Goal: Find specific page/section: Find specific page/section

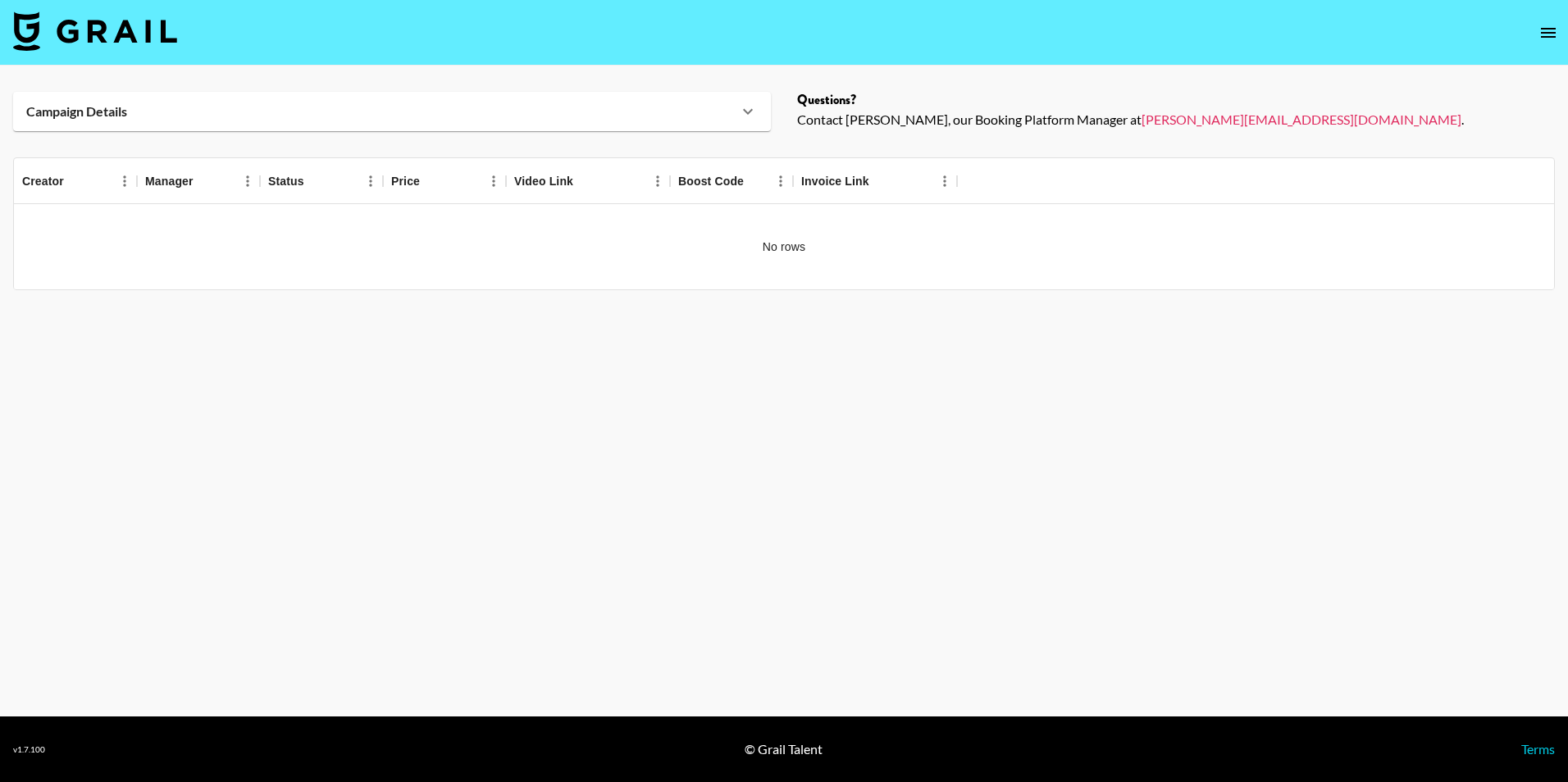
click at [391, 97] on div "Campaign Details" at bounding box center [392, 111] width 758 height 40
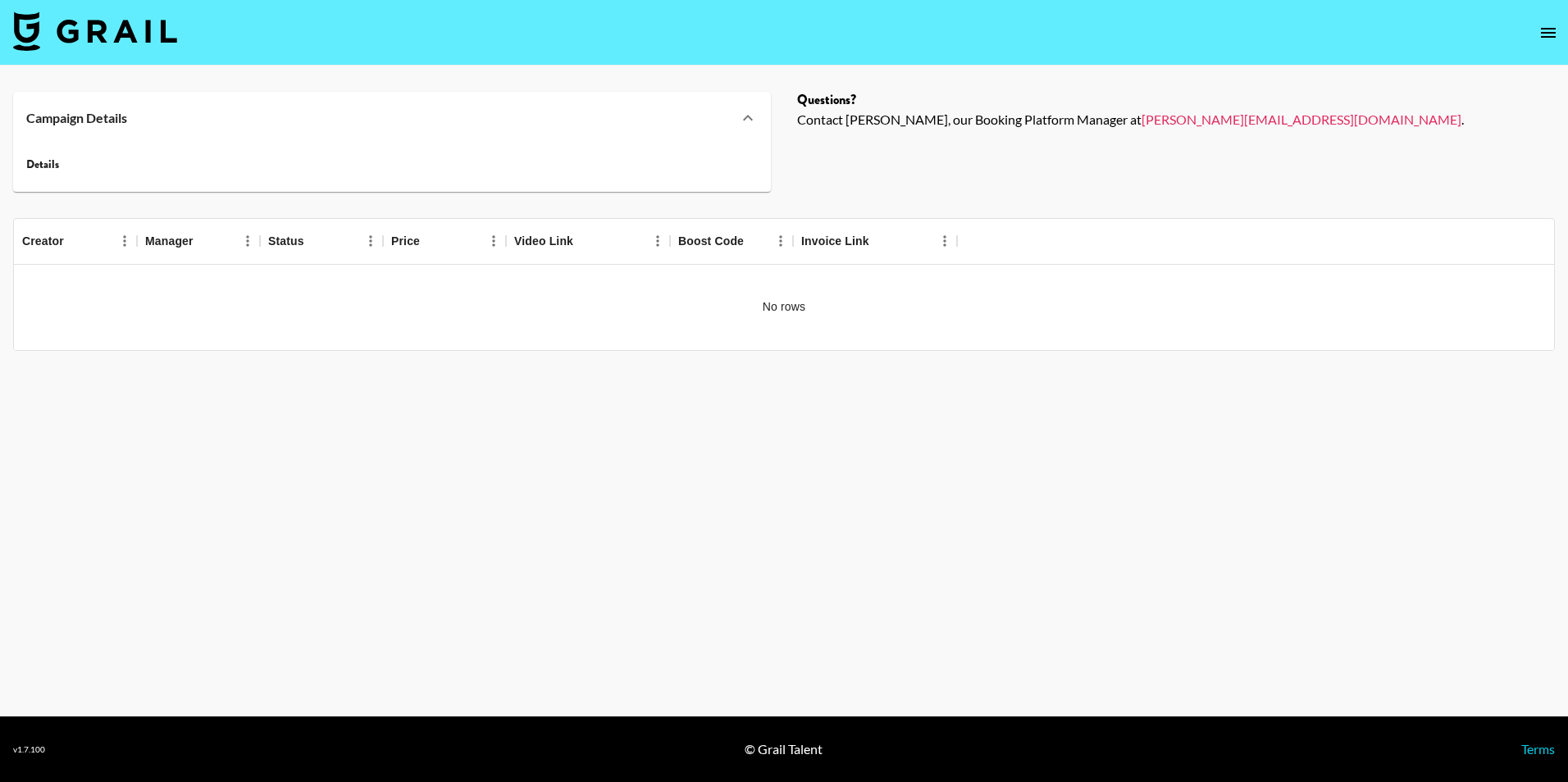
click at [149, 55] on nav at bounding box center [784, 32] width 1568 height 66
click at [145, 40] on img at bounding box center [95, 31] width 164 height 40
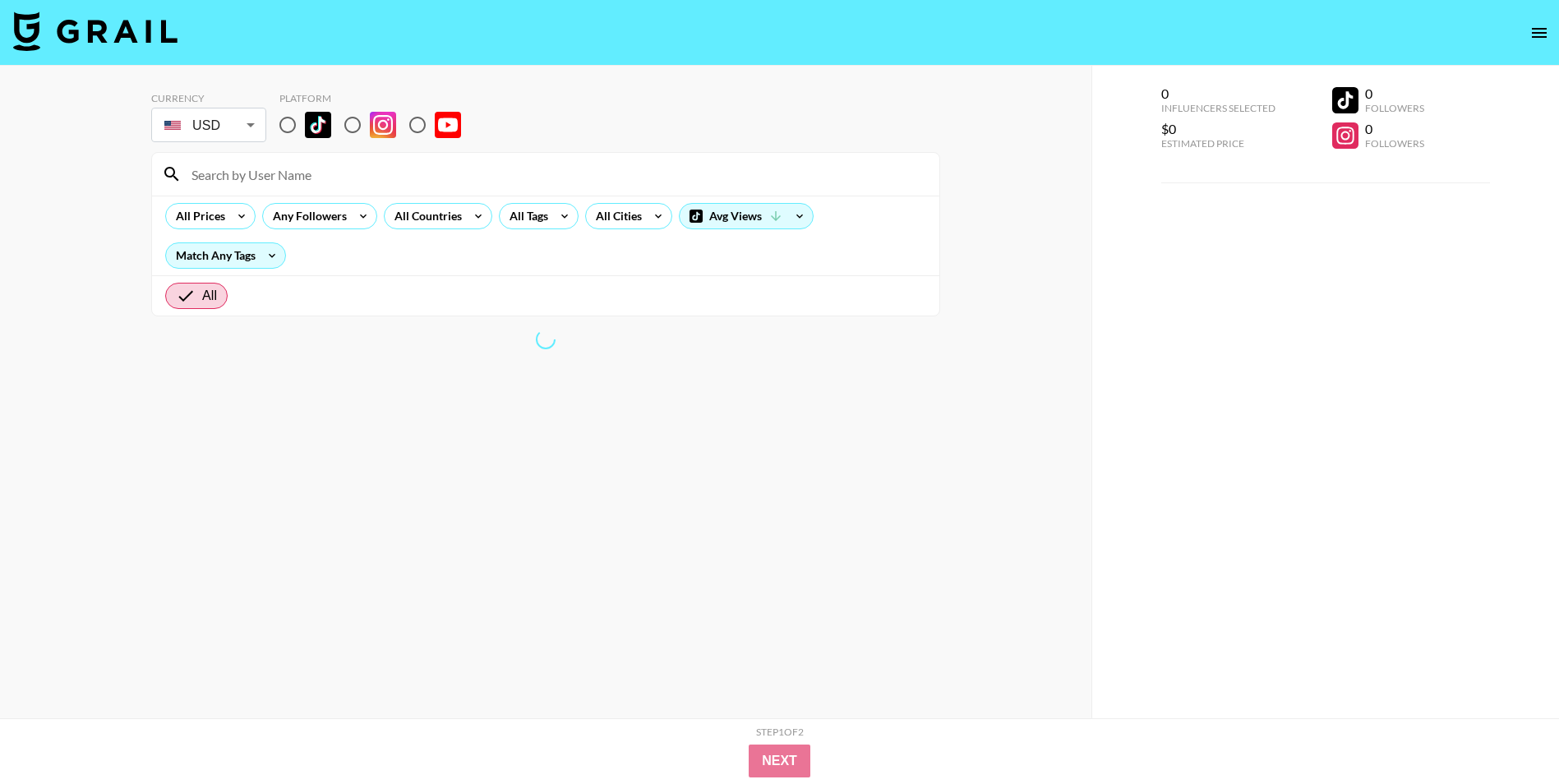
click at [360, 186] on input at bounding box center [555, 174] width 748 height 26
paste input "nadiazuniga"
type input "nadiazuniga"
click at [272, 121] on input "radio" at bounding box center [287, 125] width 34 height 34
radio input "true"
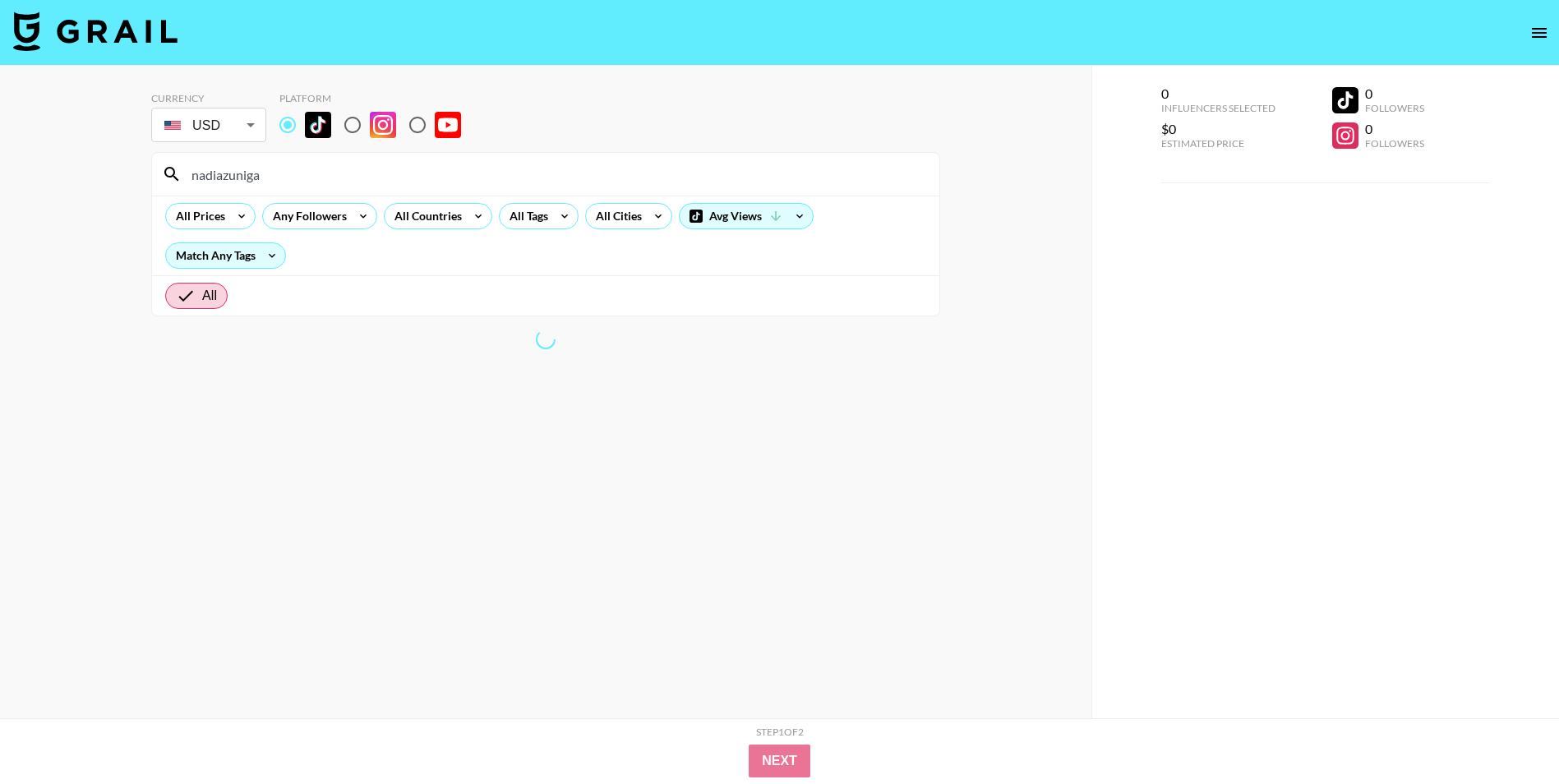
click at [293, 126] on input "radio" at bounding box center [287, 125] width 34 height 34
click at [294, 166] on input "nadiazuniga" at bounding box center [555, 174] width 748 height 26
click at [378, 130] on img at bounding box center [383, 124] width 26 height 26
click at [370, 130] on input "radio" at bounding box center [352, 125] width 34 height 34
radio input "true"
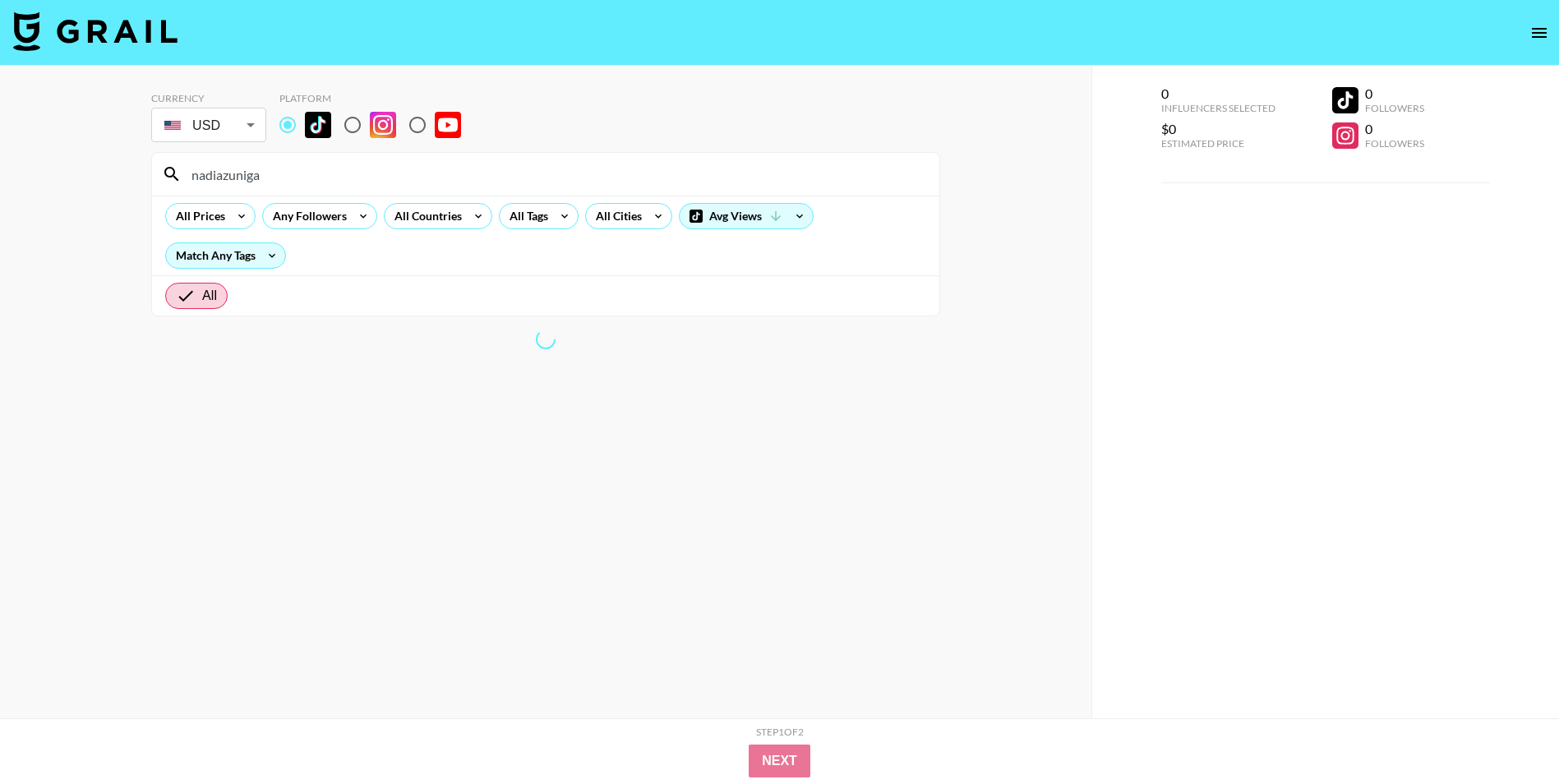
click at [295, 126] on input "radio" at bounding box center [287, 125] width 34 height 34
radio input "true"
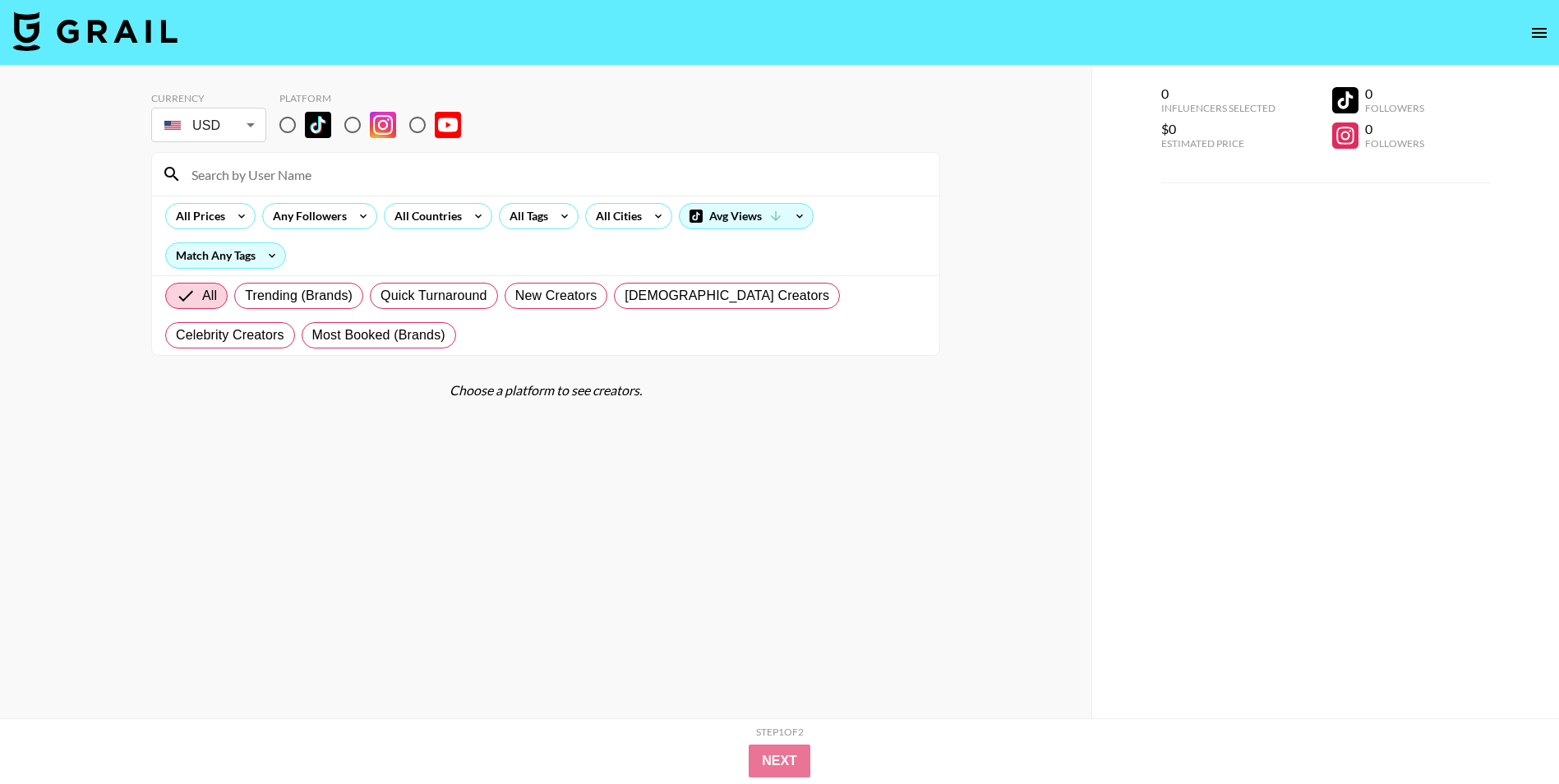
click at [390, 202] on div "All Prices Any Followers All Countries All Tags All Cities Avg Views Match Any …" at bounding box center [545, 235] width 788 height 80
click at [383, 194] on div at bounding box center [545, 174] width 788 height 42
click at [374, 184] on input at bounding box center [555, 174] width 748 height 26
paste input "nadiazuniga"
type input "nadiazuniga"
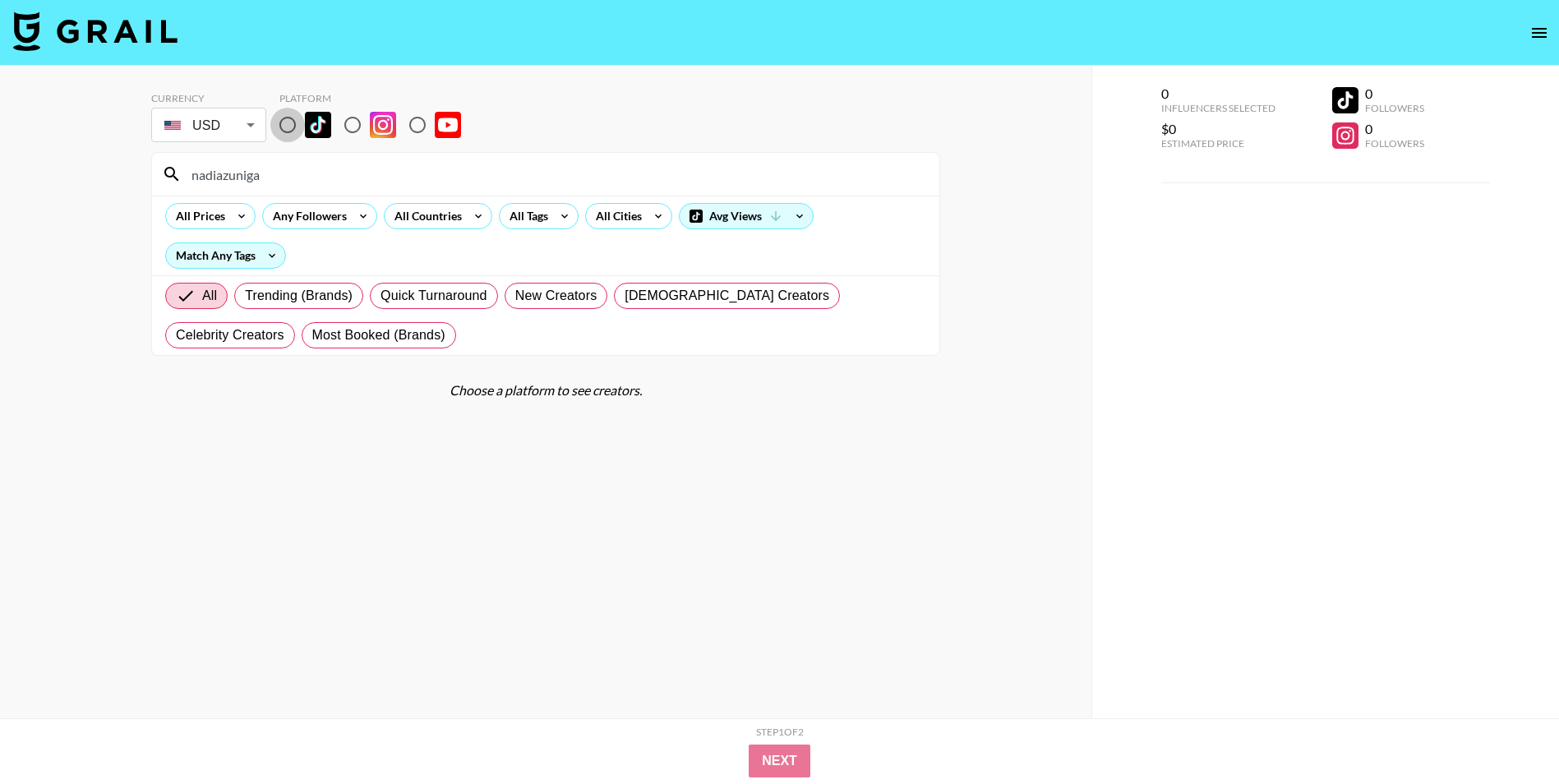
click at [295, 121] on input "radio" at bounding box center [287, 125] width 34 height 34
radio input "true"
